Goal: Information Seeking & Learning: Learn about a topic

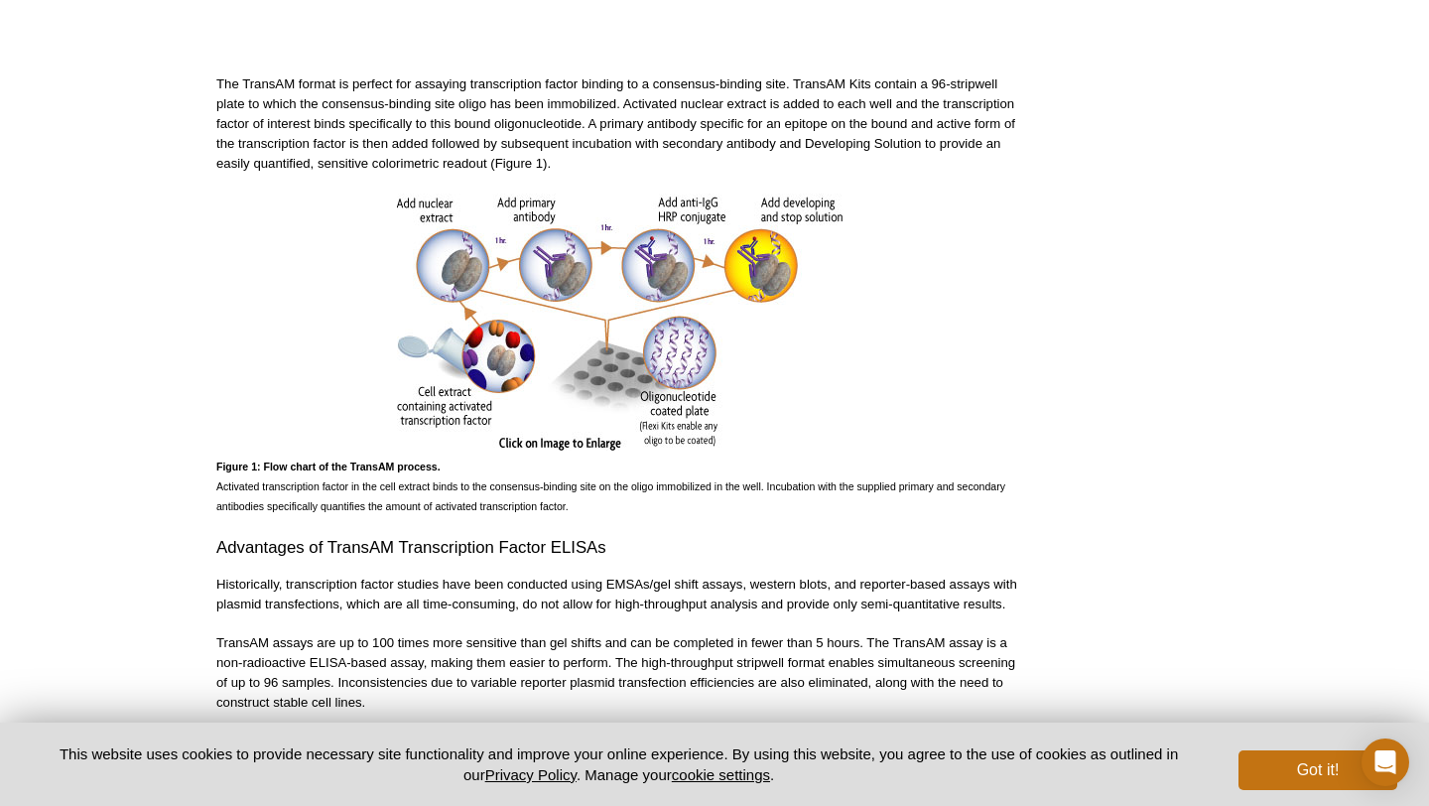
scroll to position [817, 0]
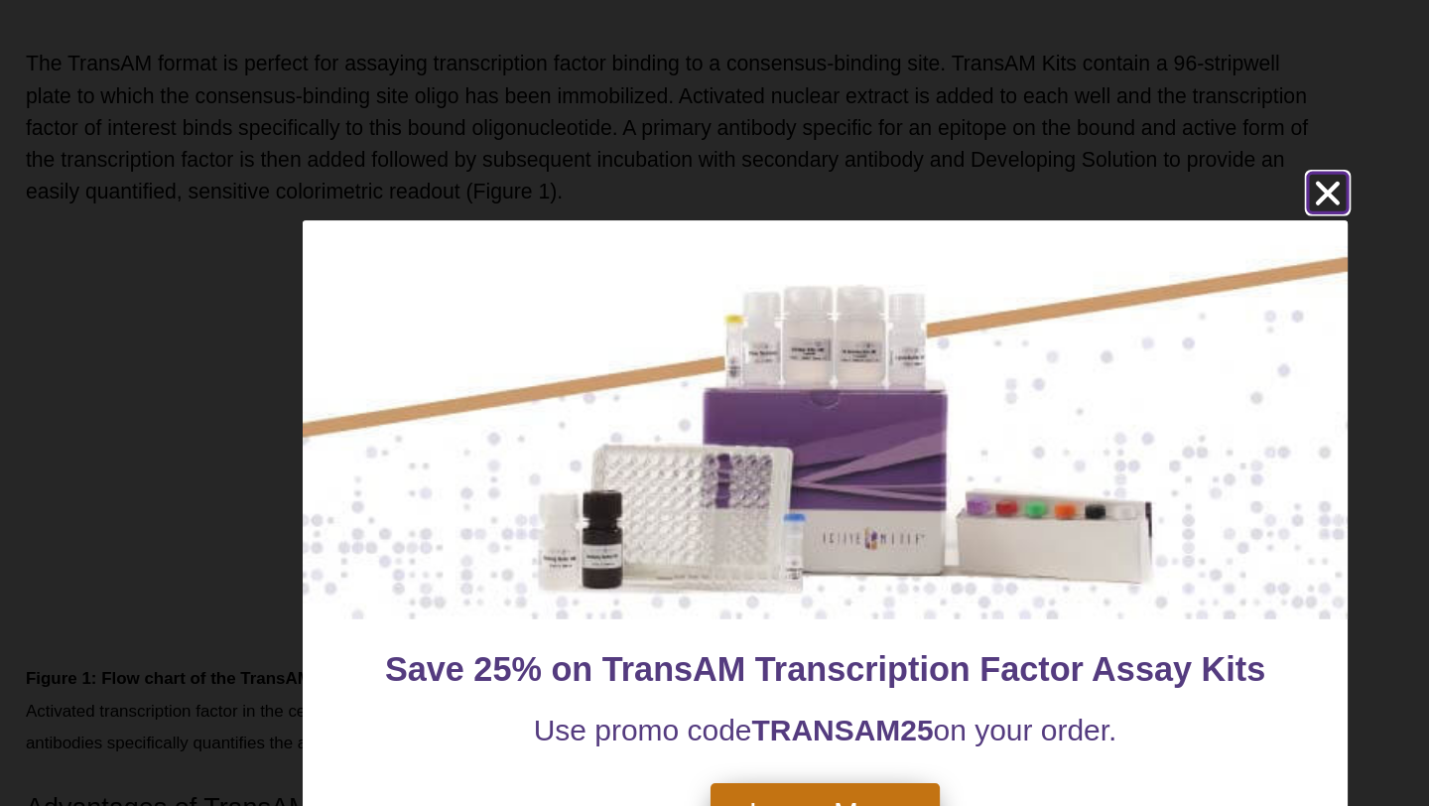
click at [1021, 164] on icon "close" at bounding box center [1027, 158] width 15 height 15
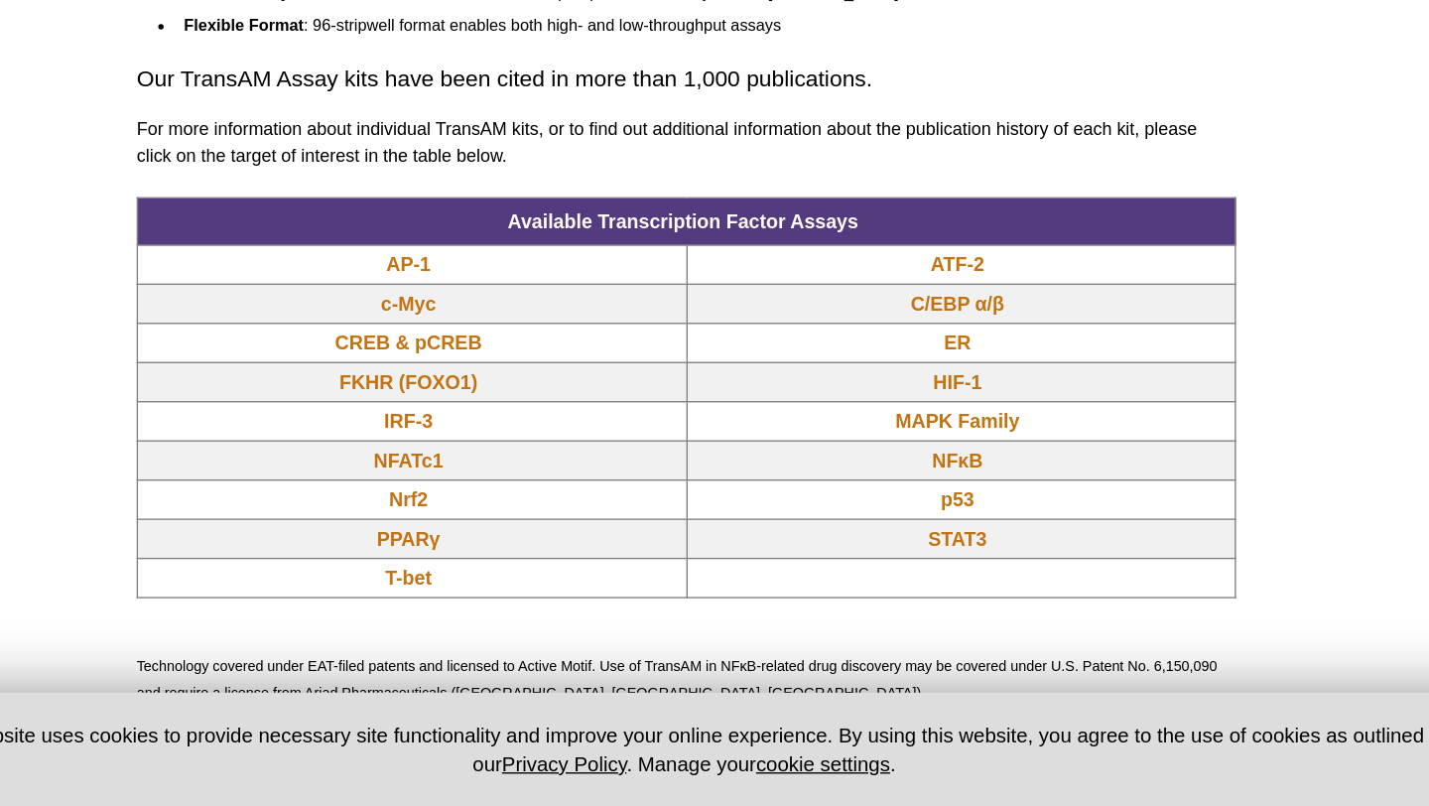
scroll to position [1457, 0]
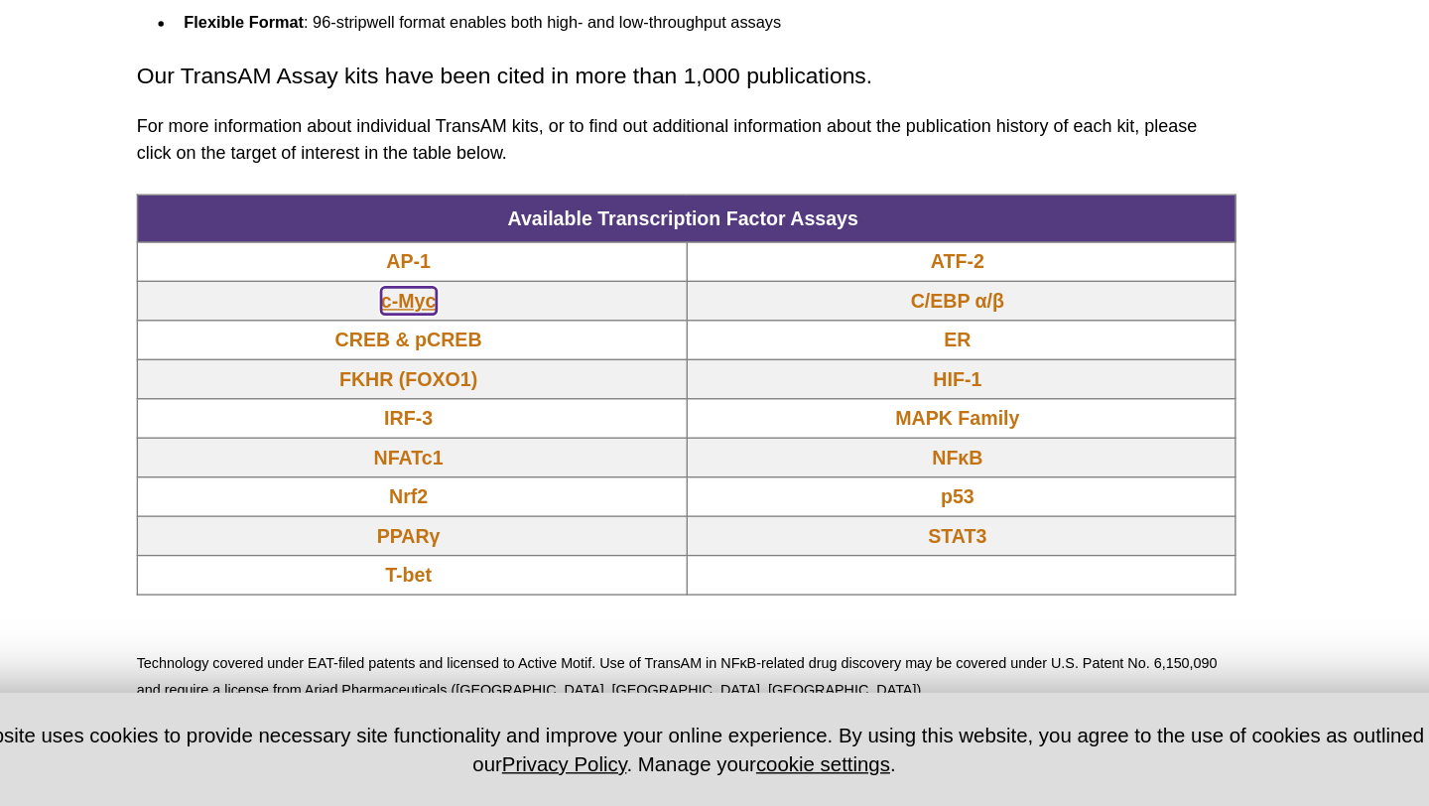
click at [421, 440] on link "c-Myc" at bounding box center [416, 435] width 41 height 20
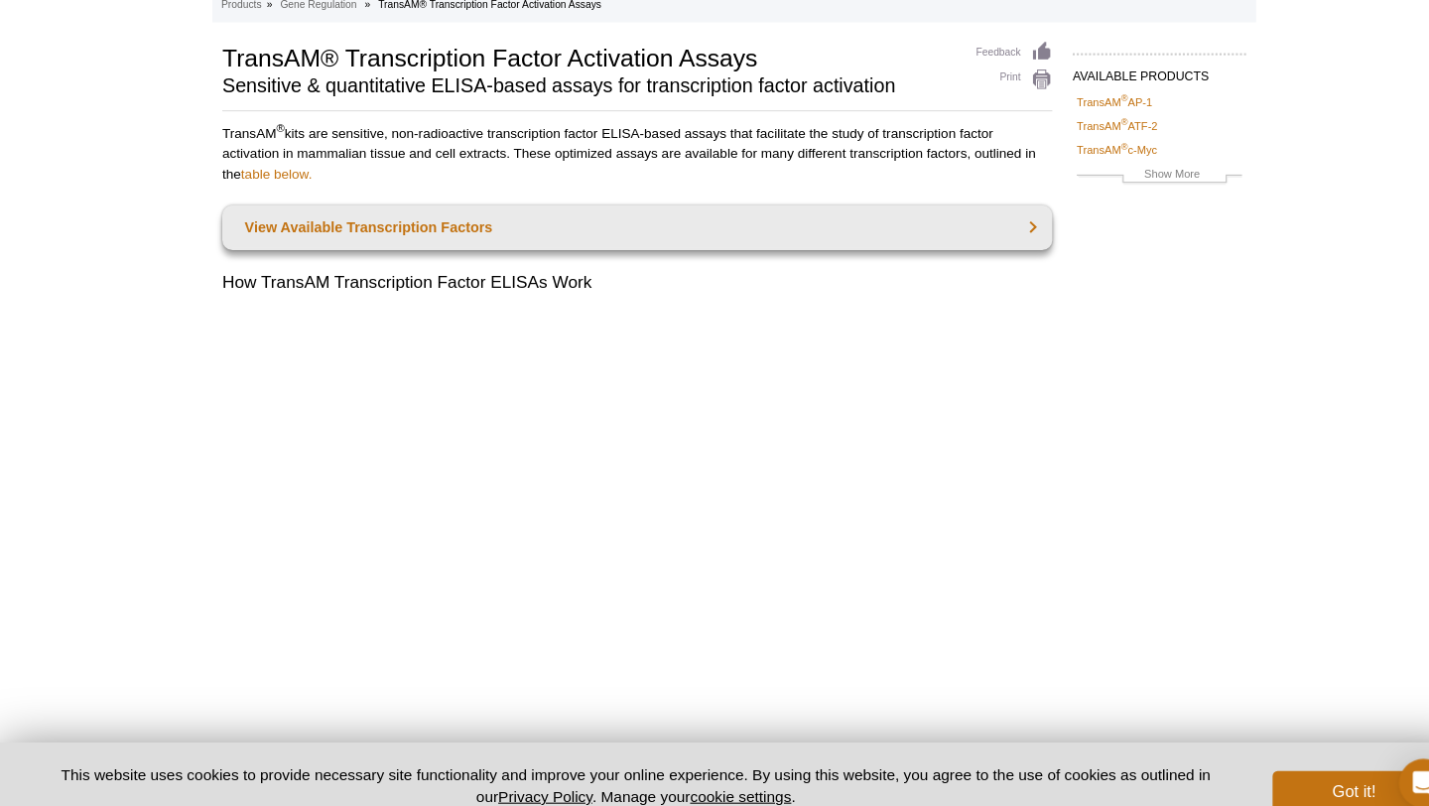
scroll to position [104, 0]
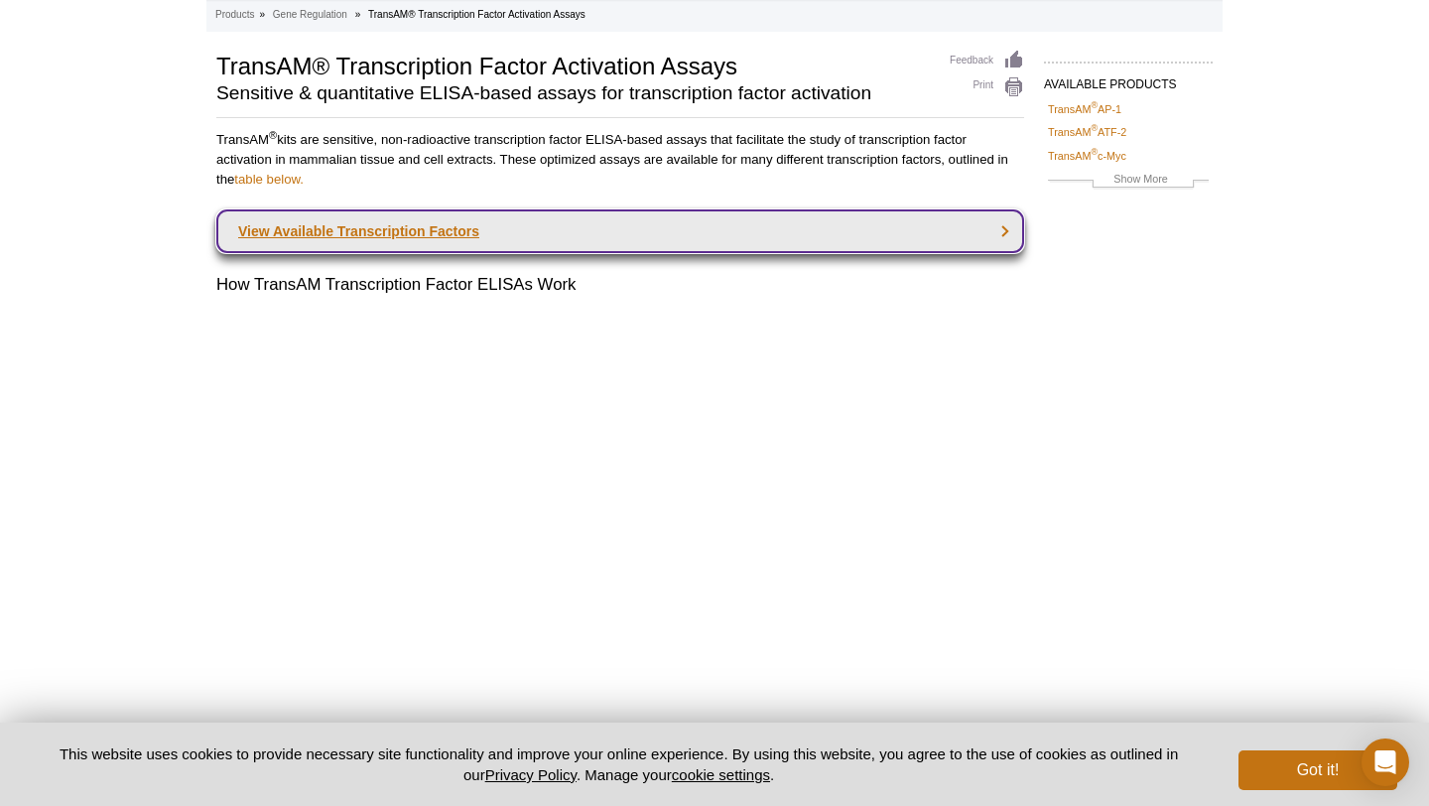
click at [1000, 239] on link "View Available Transcription Factors" at bounding box center [620, 231] width 808 height 44
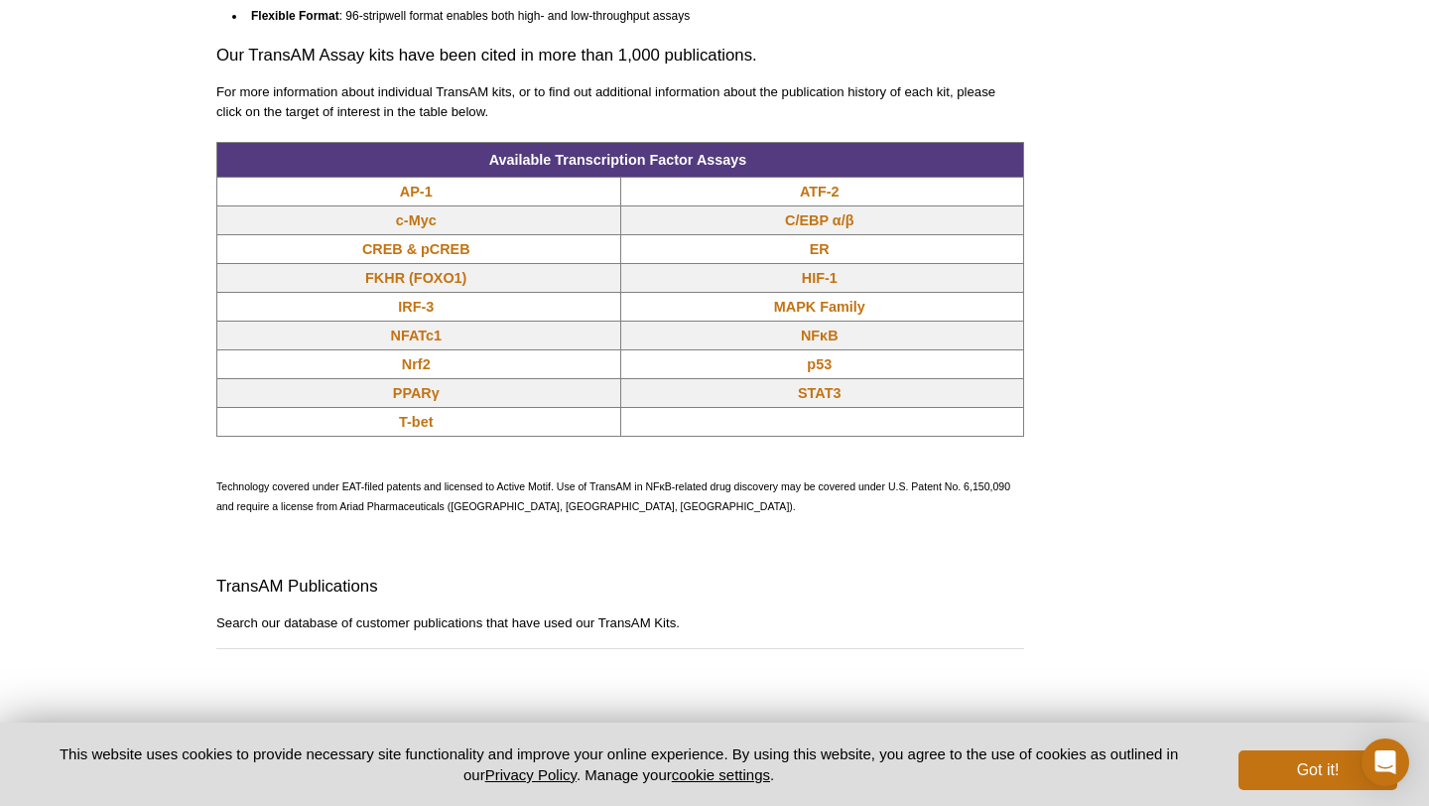
scroll to position [1671, 0]
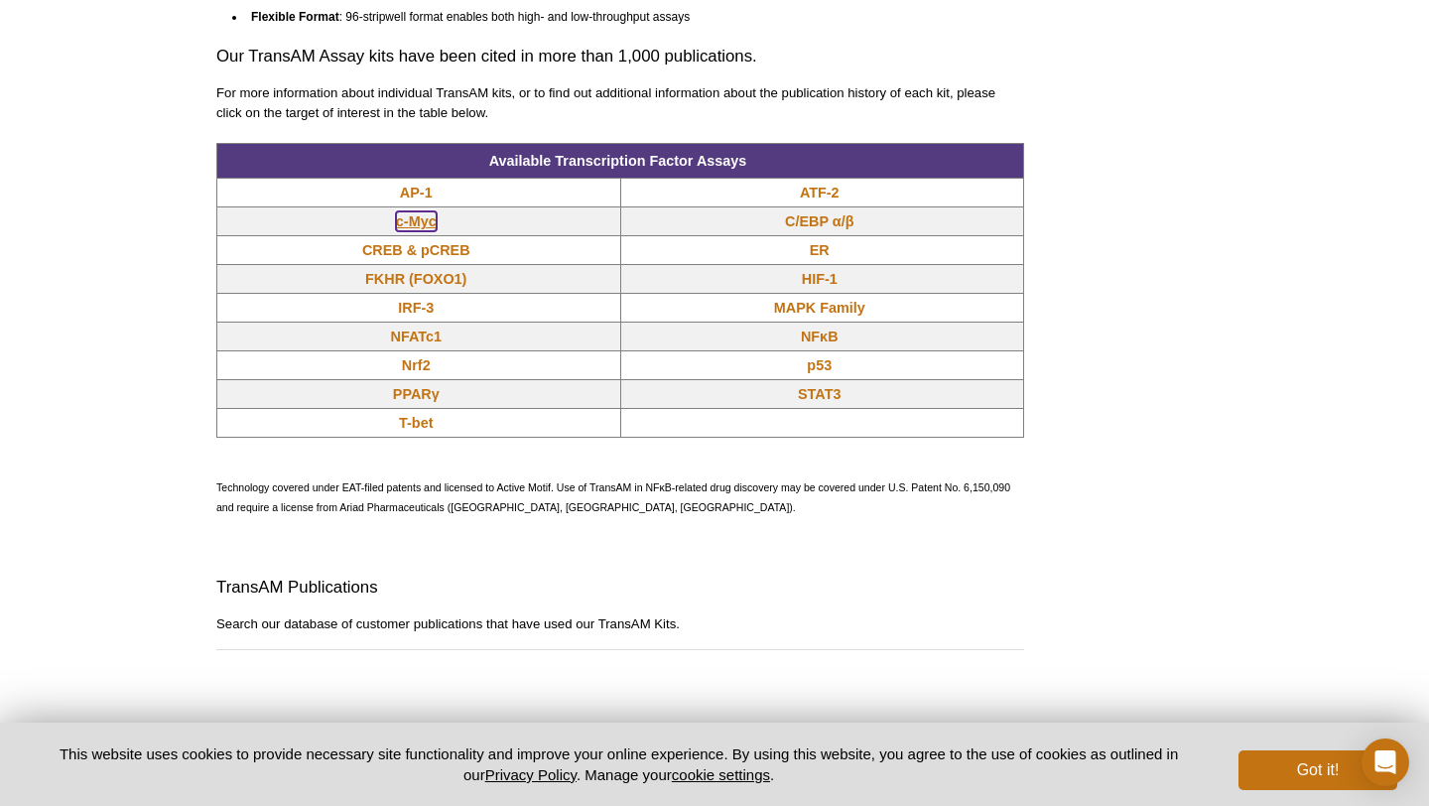
click at [413, 227] on link "c-Myc" at bounding box center [416, 221] width 41 height 20
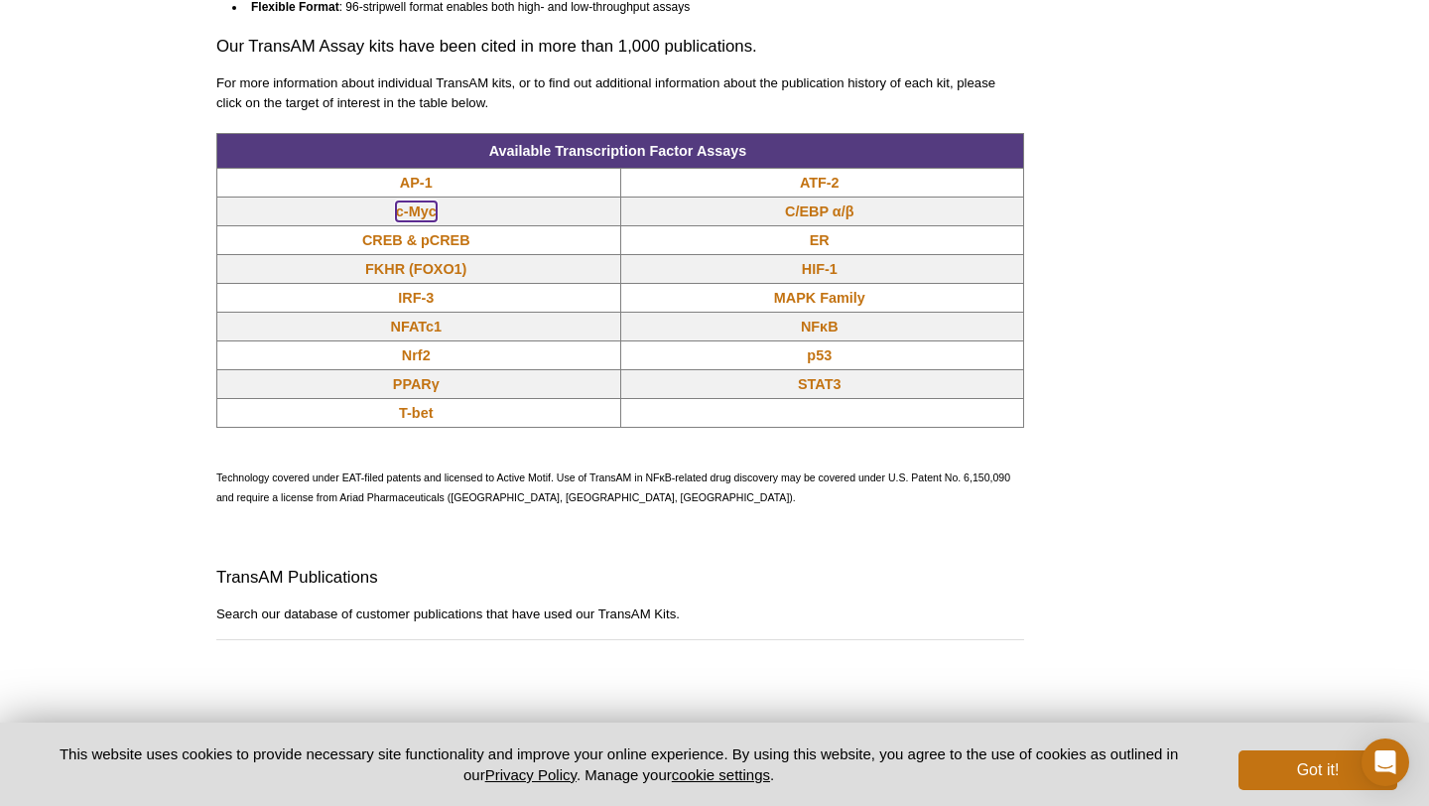
scroll to position [1684, 0]
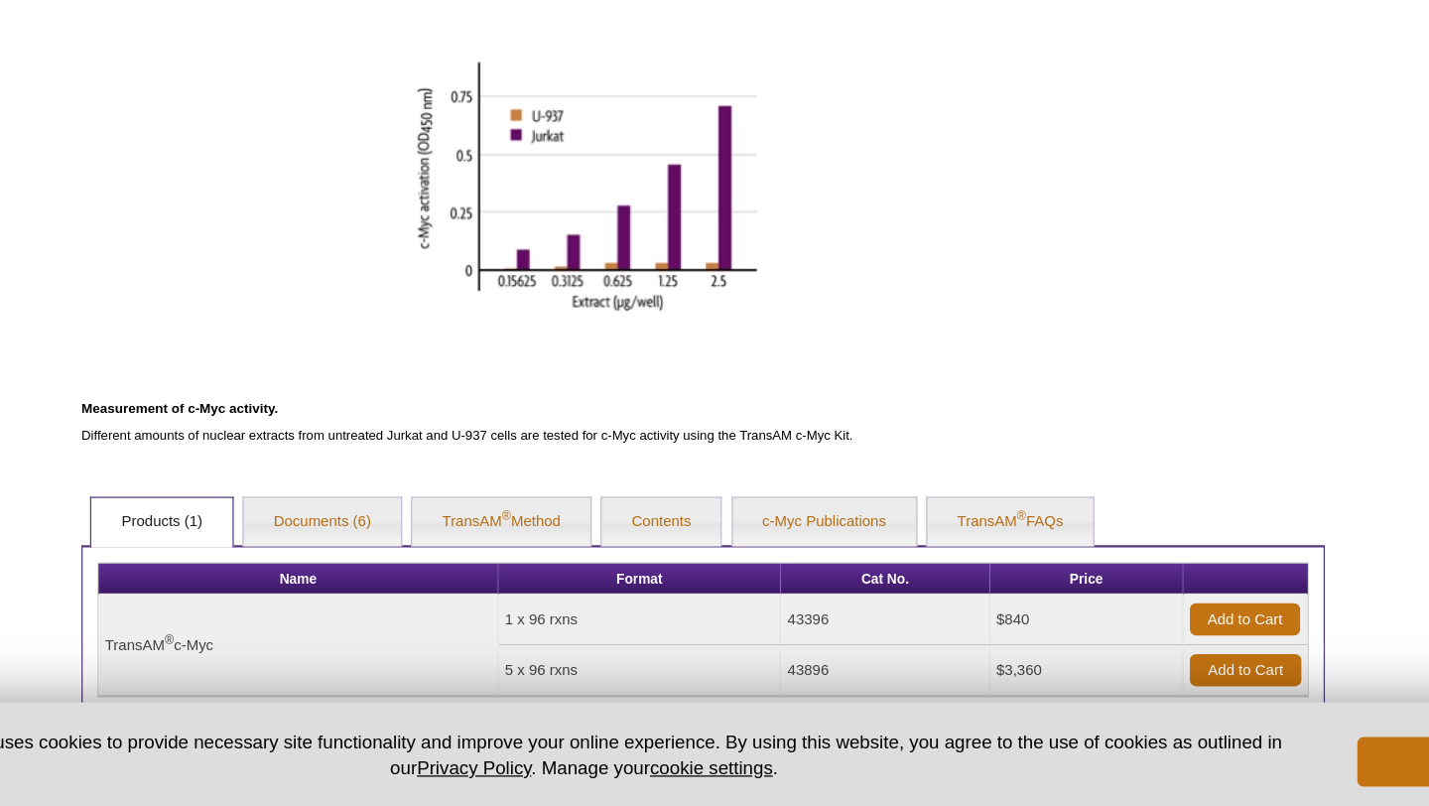
scroll to position [754, 0]
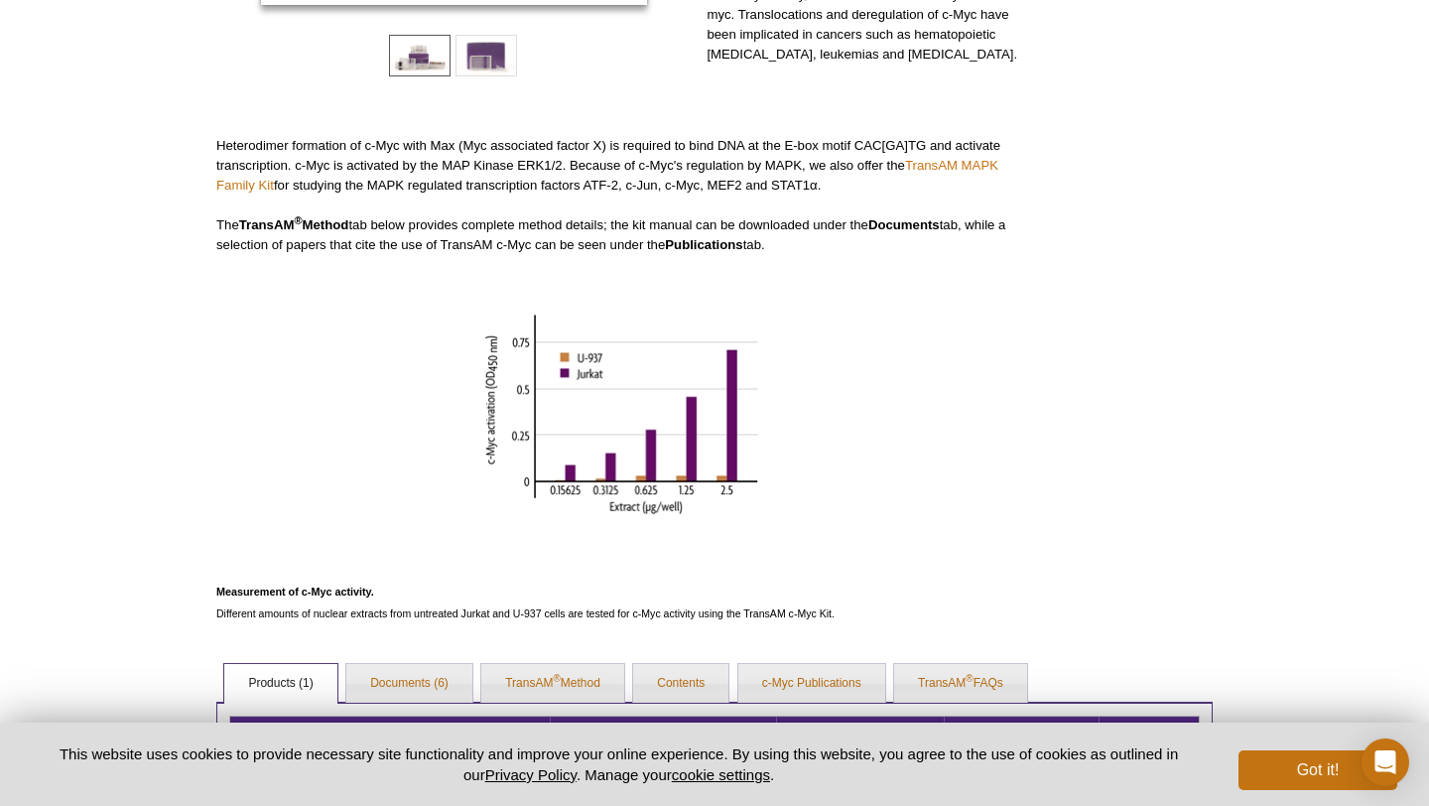
scroll to position [754, 0]
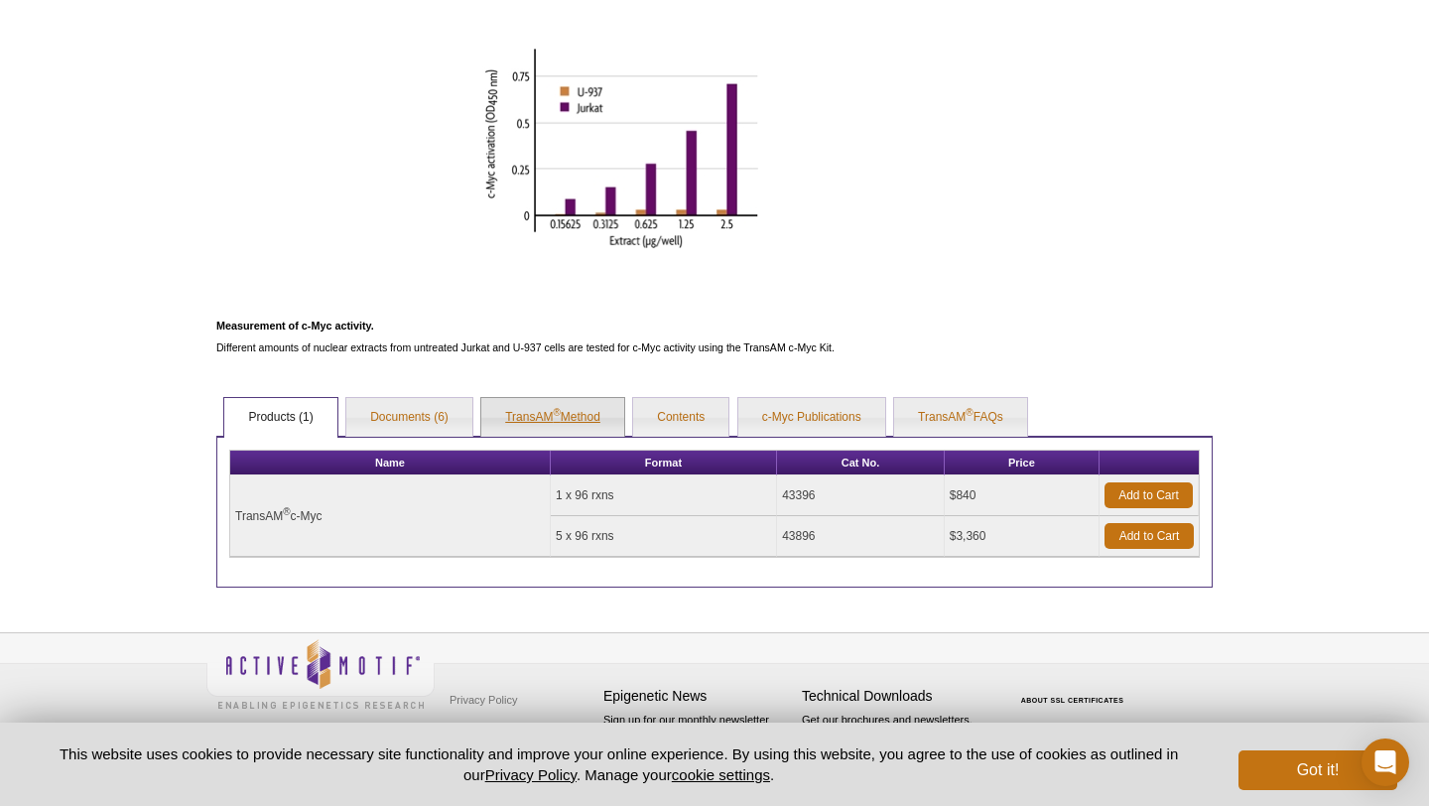
click at [556, 415] on sup "®" at bounding box center [556, 412] width 7 height 11
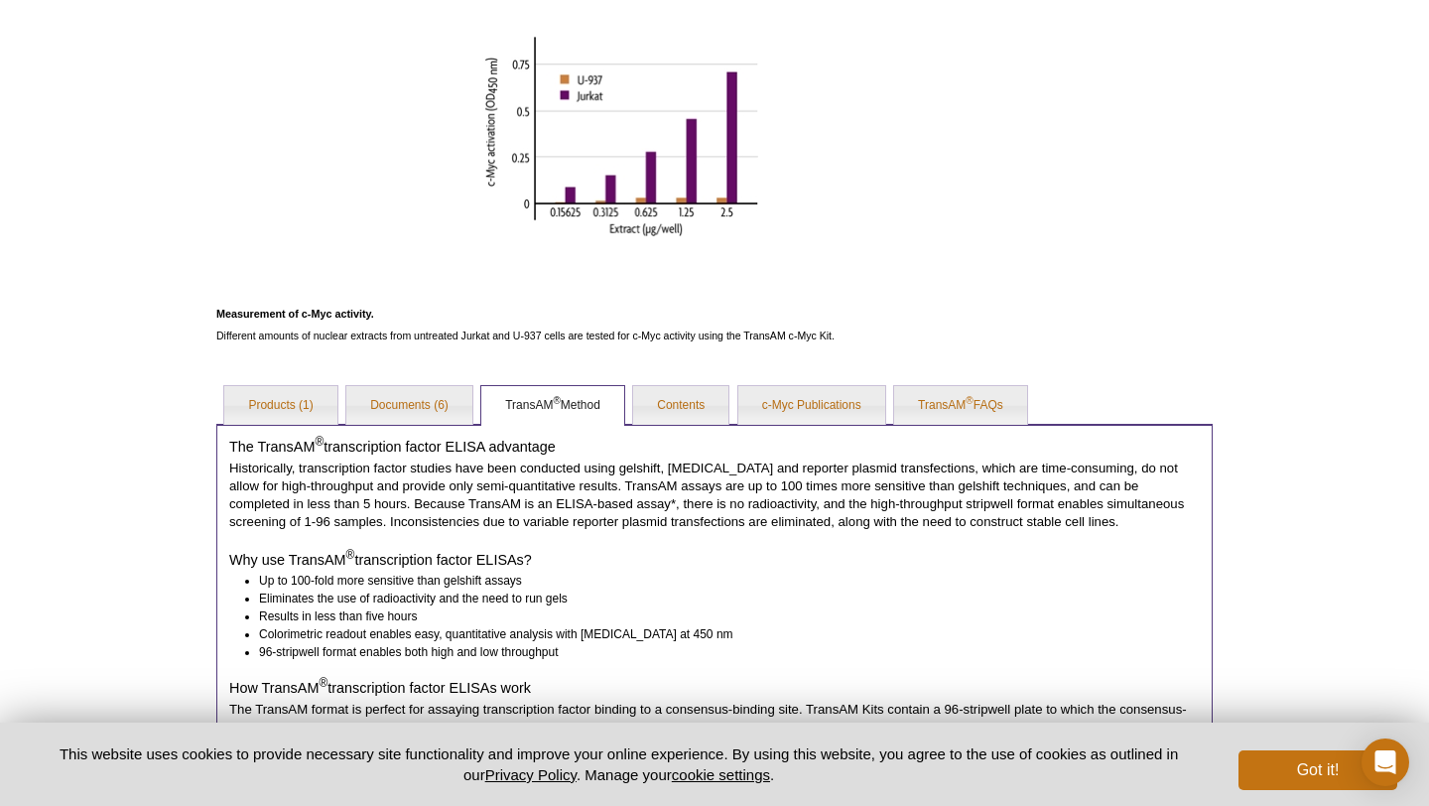
scroll to position [828, 0]
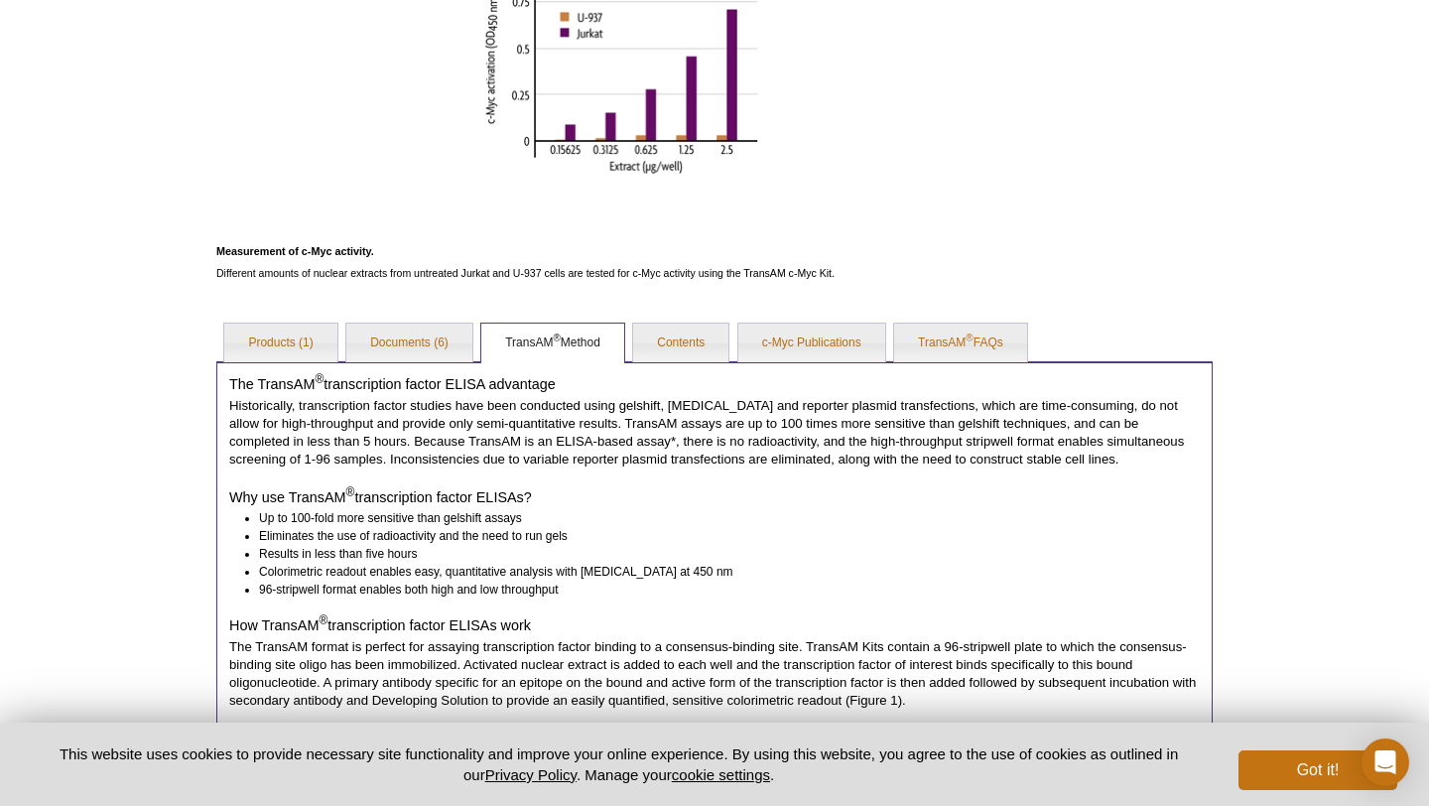
click at [677, 315] on div "AVAILABLE PRODUCTS TransAM ® AP-1 TransAM ® ATF-2 TransAM ® C/EBP α/β TransAM ®…" at bounding box center [714, 242] width 1016 height 1832
click at [676, 335] on link "Contents" at bounding box center [680, 344] width 95 height 40
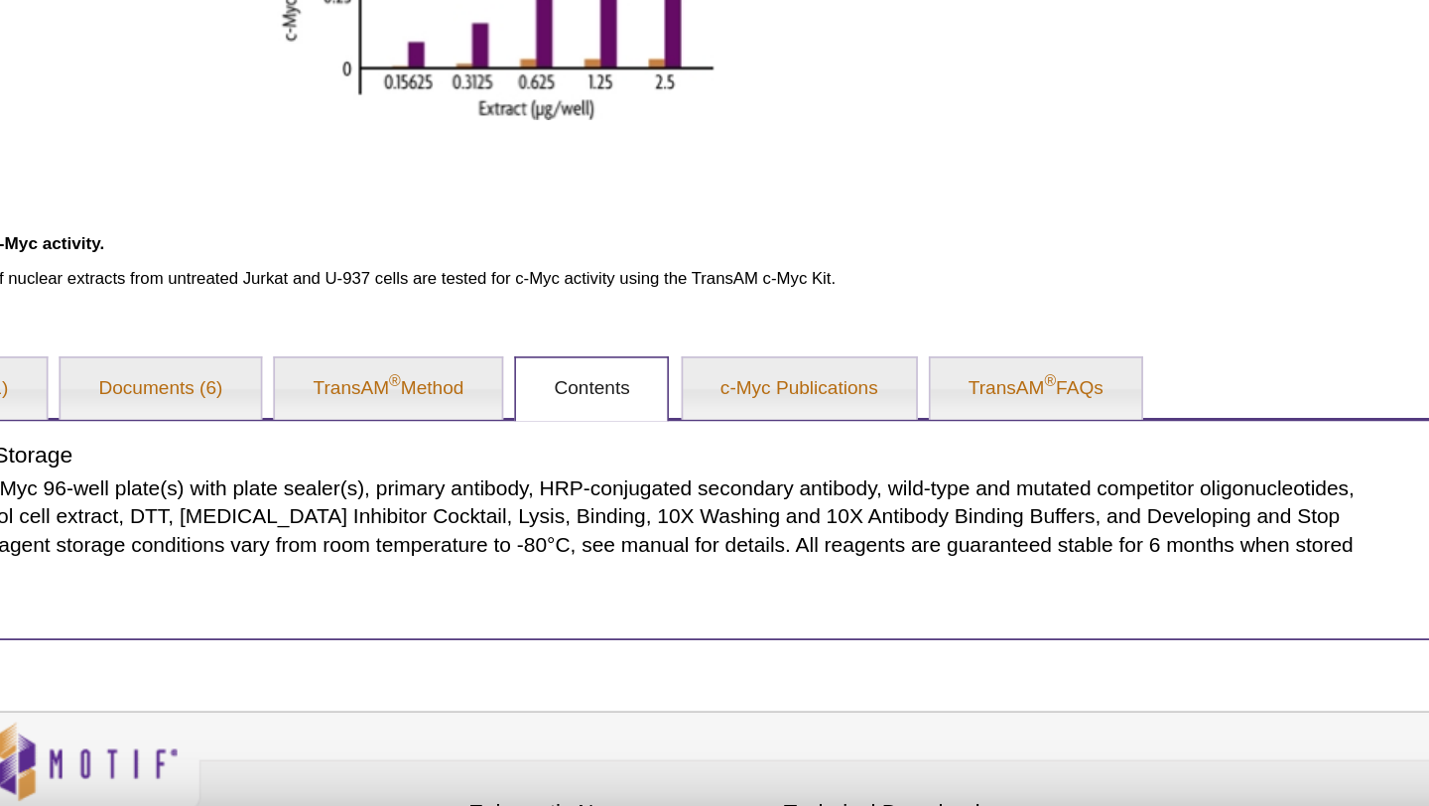
click at [804, 468] on div "Contents & Storage One or five c-Myc 96-well plate(s) with plate sealer(s), pri…" at bounding box center [714, 534] width 997 height 139
click at [801, 456] on link "c-Myc Publications" at bounding box center [812, 447] width 147 height 40
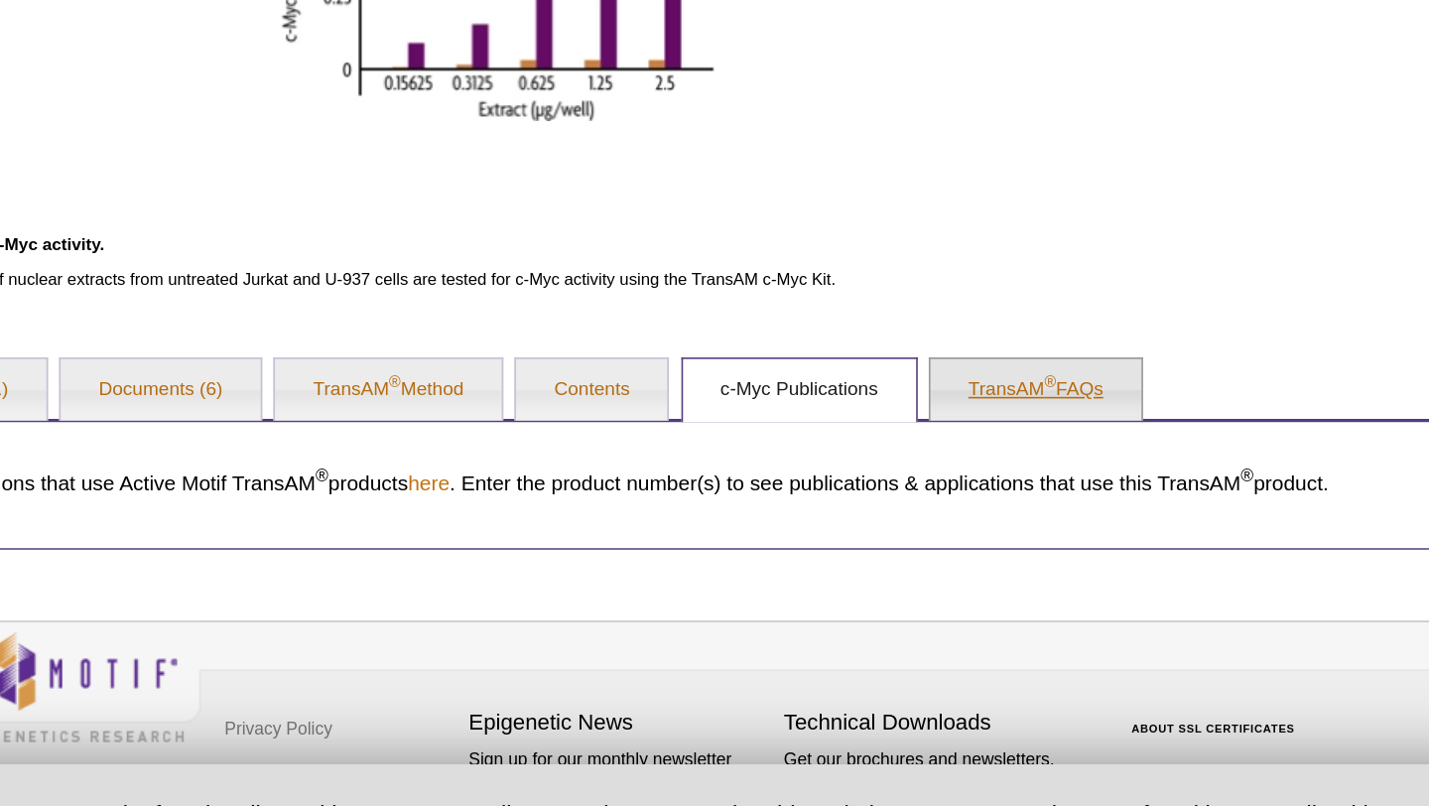
click at [950, 475] on link "TransAM ® FAQs" at bounding box center [960, 488] width 133 height 40
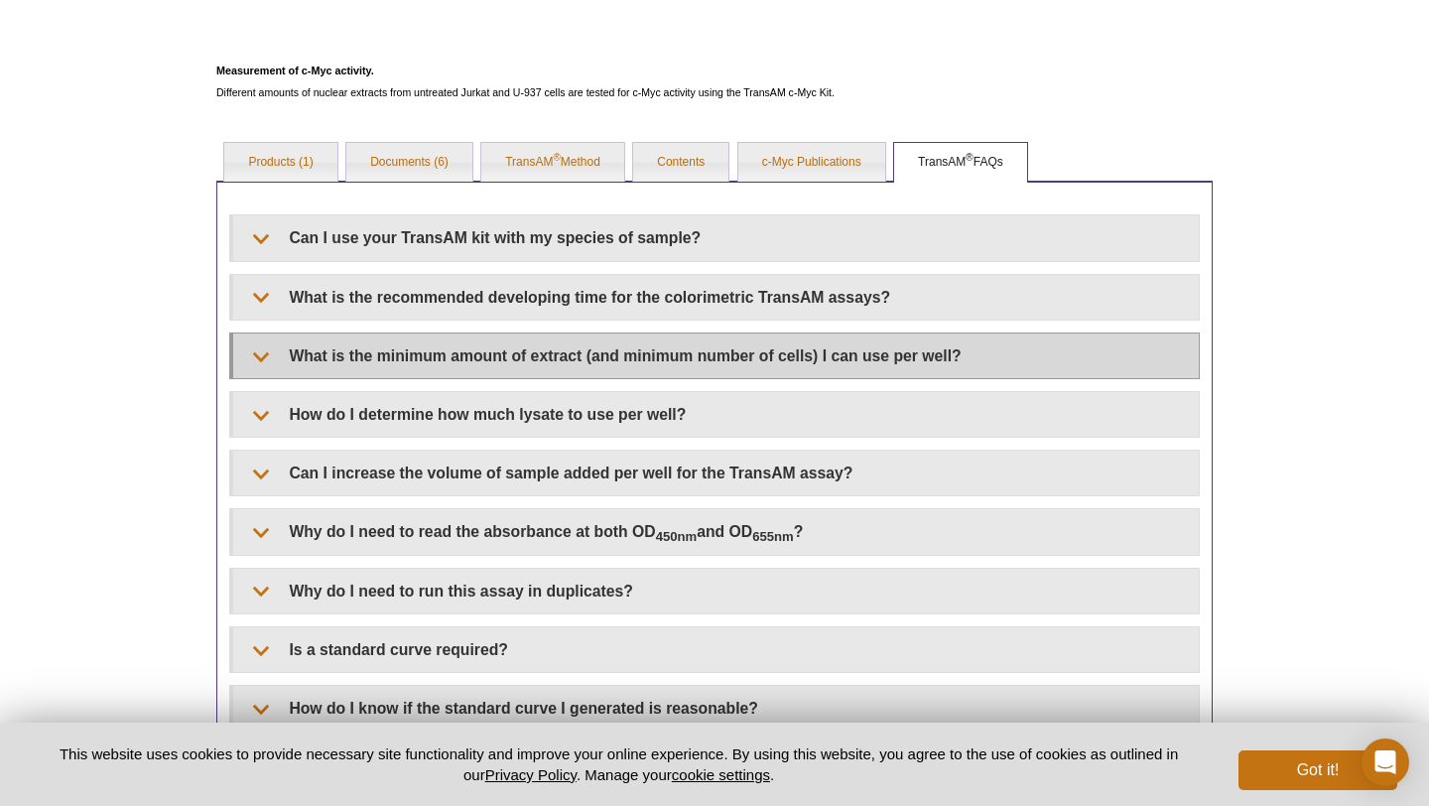
scroll to position [1012, 0]
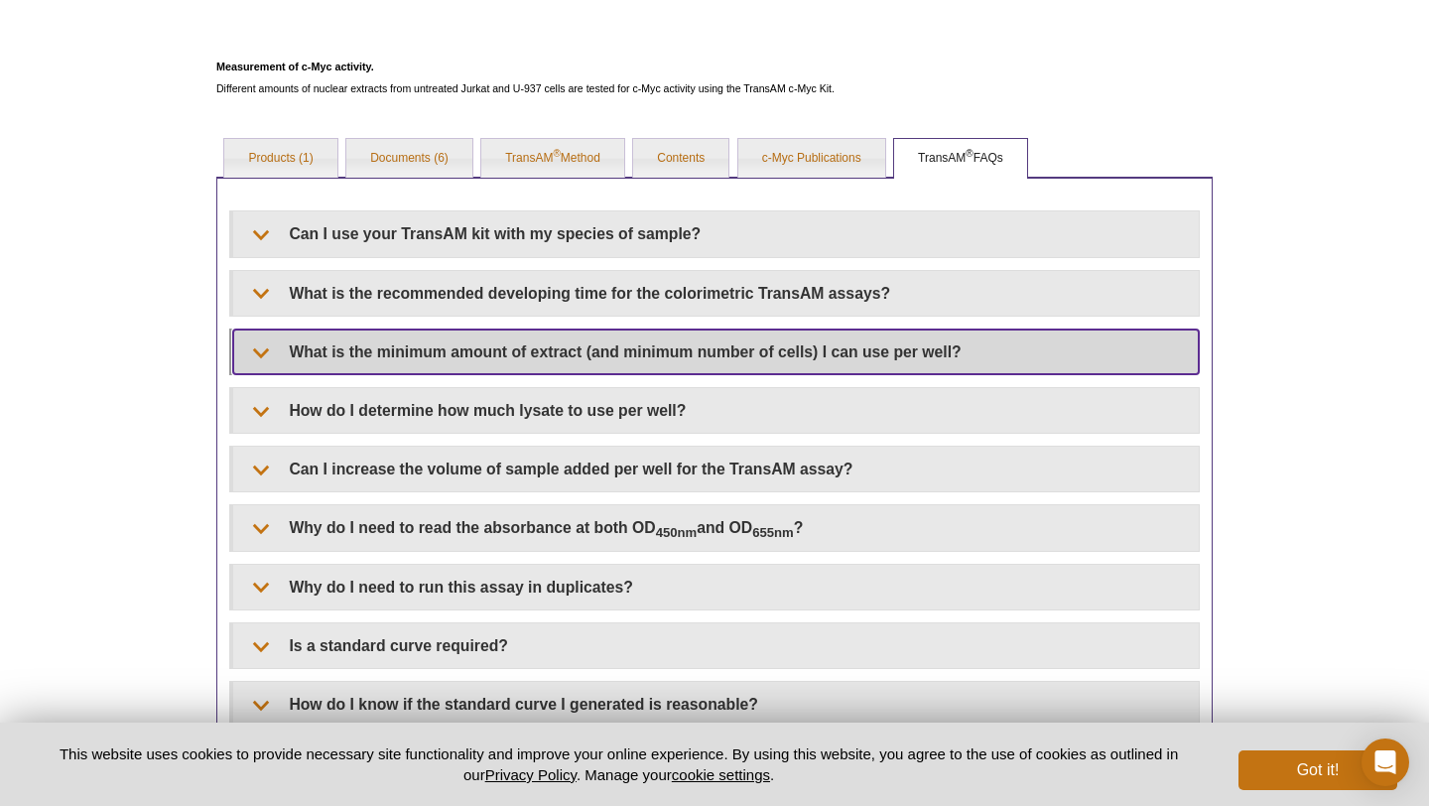
click at [259, 339] on summary "What is the minimum amount of extract (and minimum number of cells) I can use p…" at bounding box center [716, 352] width 966 height 45
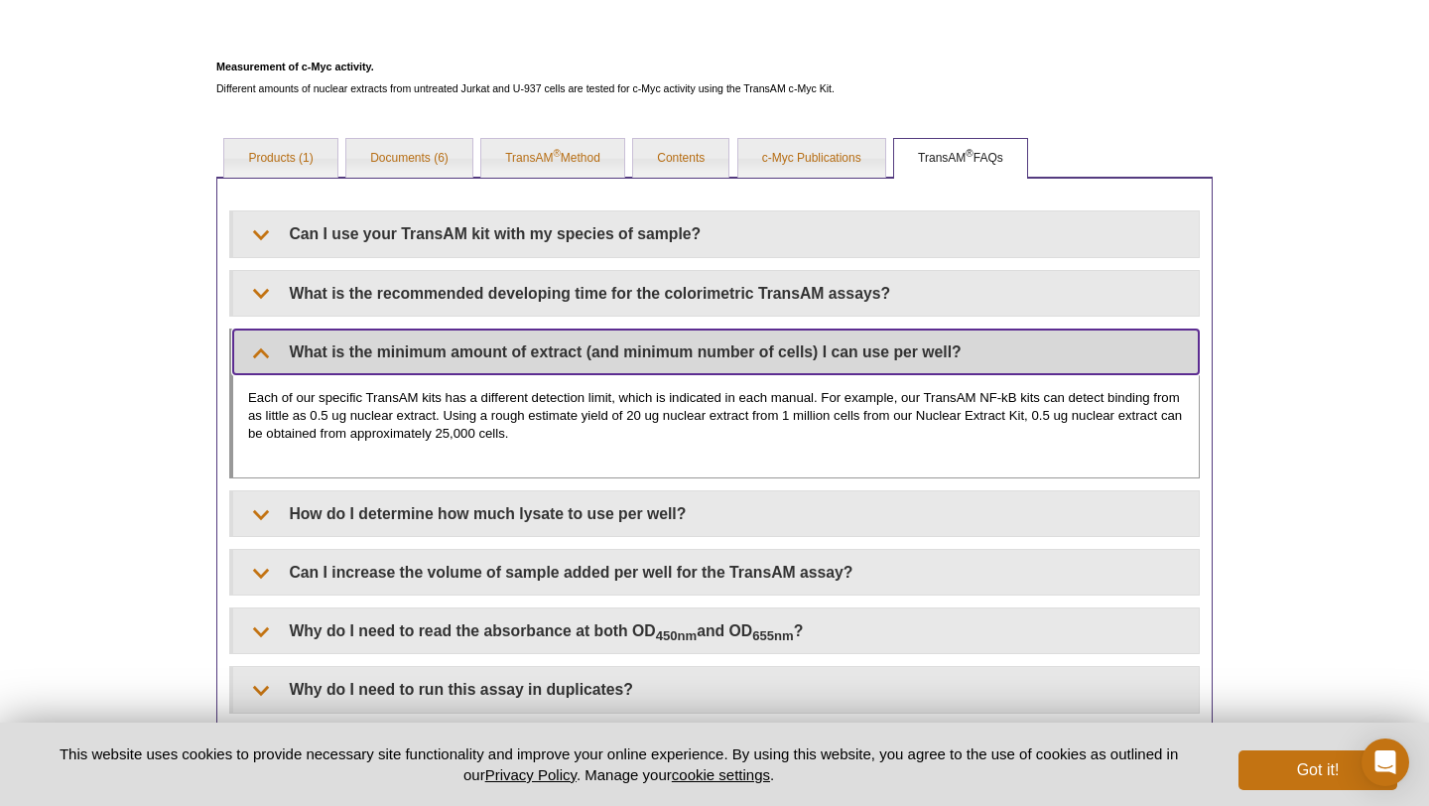
click at [258, 343] on summary "What is the minimum amount of extract (and minimum number of cells) I can use p…" at bounding box center [716, 352] width 966 height 45
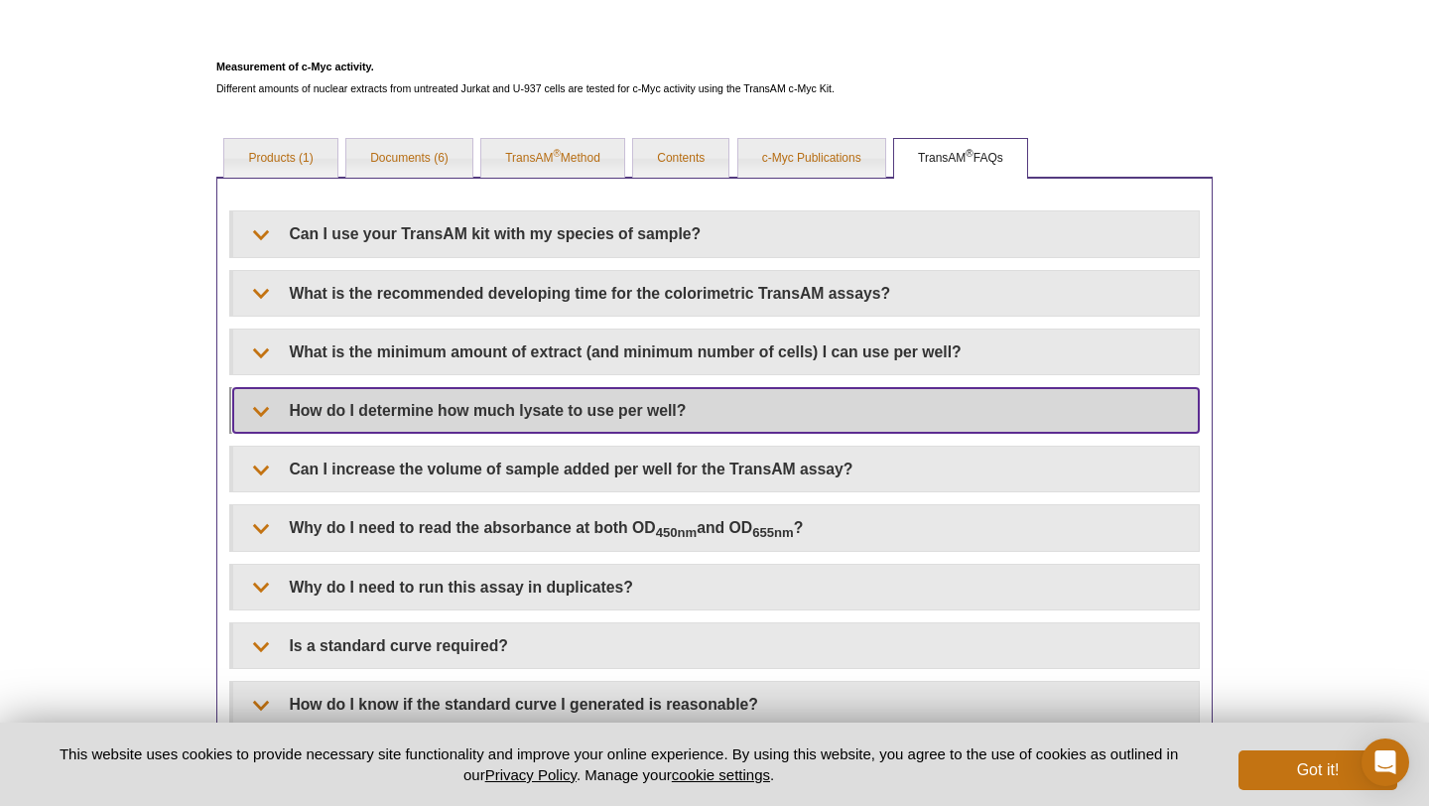
click at [254, 405] on summary "How do I determine how much lysate to use per well?" at bounding box center [716, 410] width 966 height 45
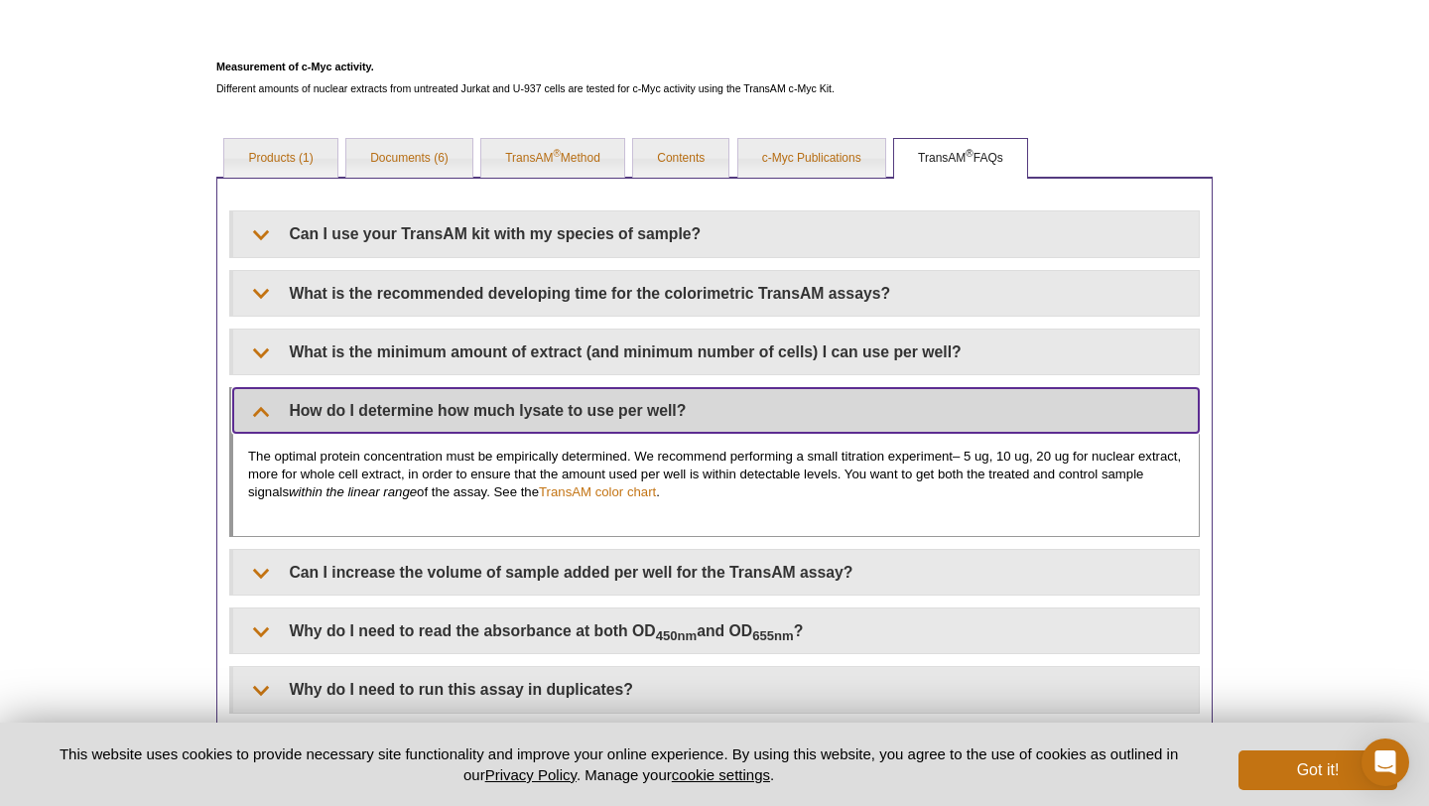
click at [254, 403] on summary "How do I determine how much lysate to use per well?" at bounding box center [716, 410] width 966 height 45
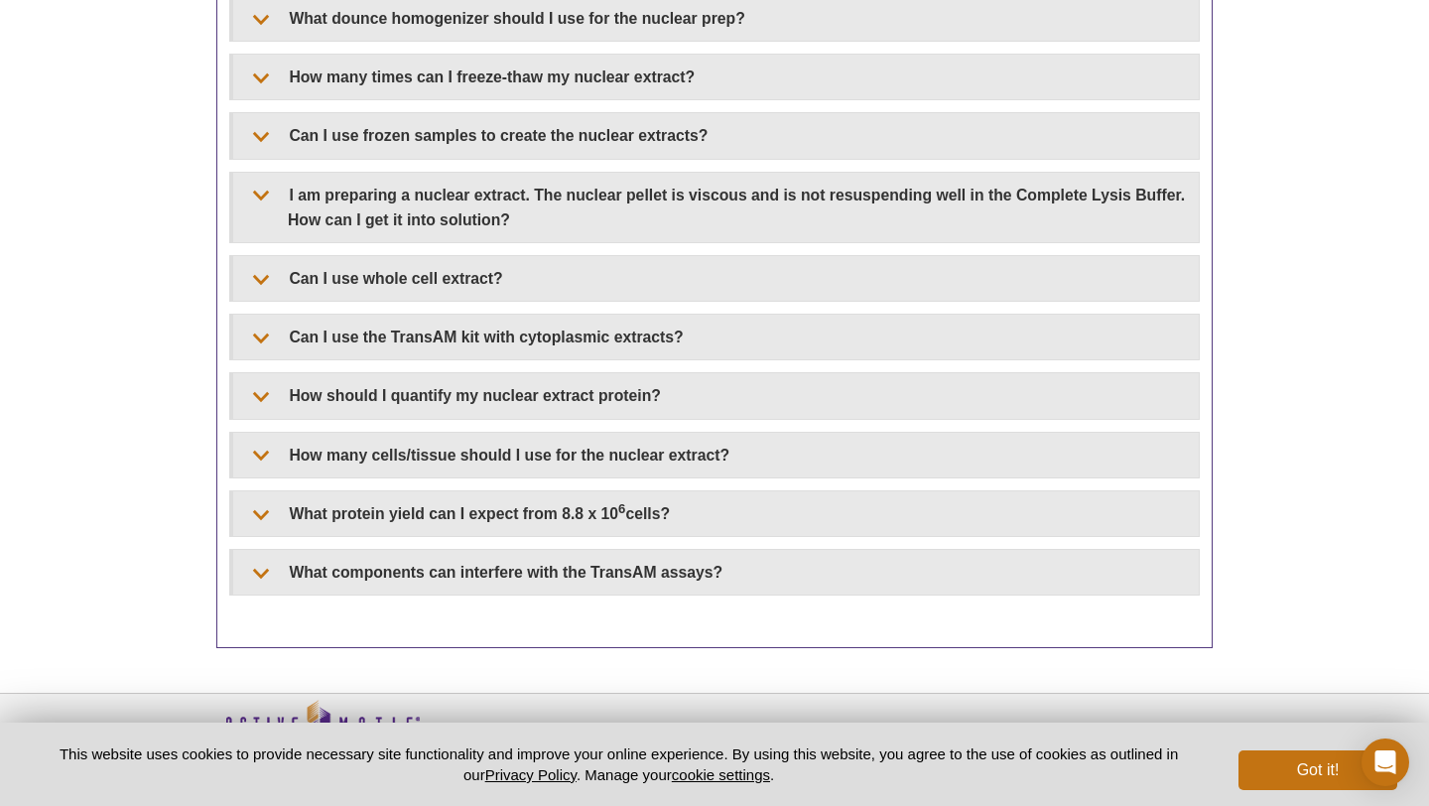
scroll to position [2287, 0]
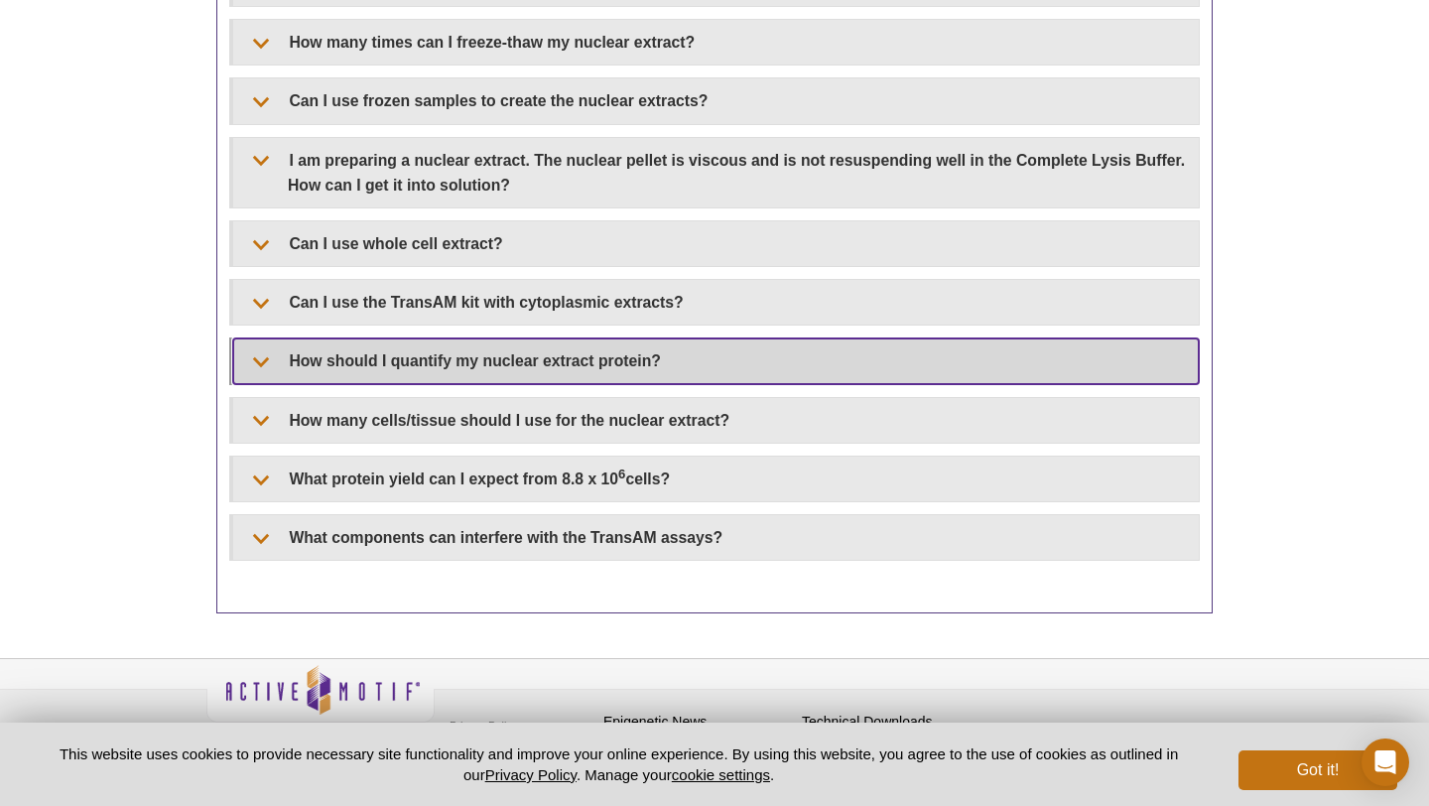
click at [260, 338] on summary "How should I quantify my nuclear extract protein?" at bounding box center [716, 360] width 966 height 45
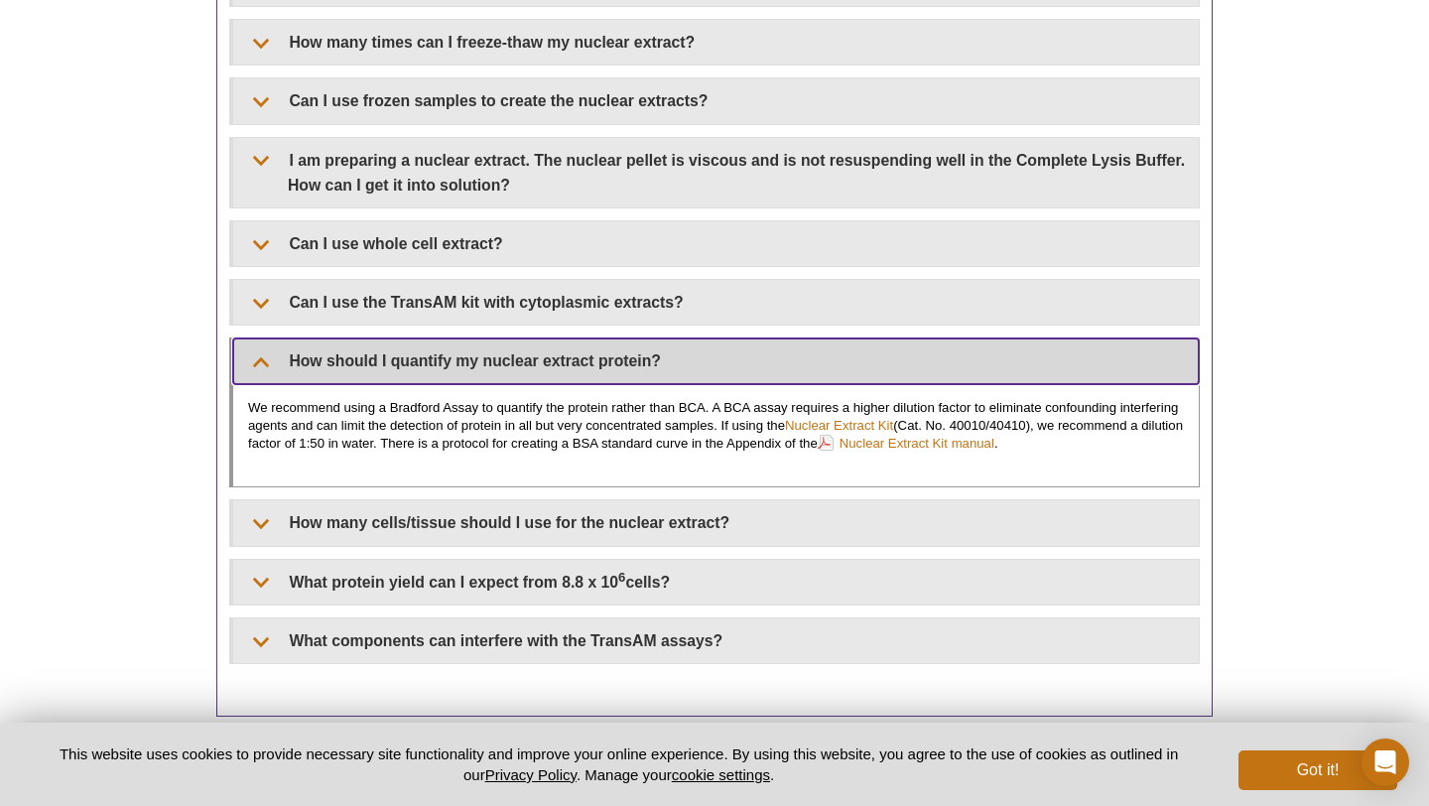
click at [260, 338] on summary "How should I quantify my nuclear extract protein?" at bounding box center [716, 360] width 966 height 45
